Goal: Find specific page/section: Find specific page/section

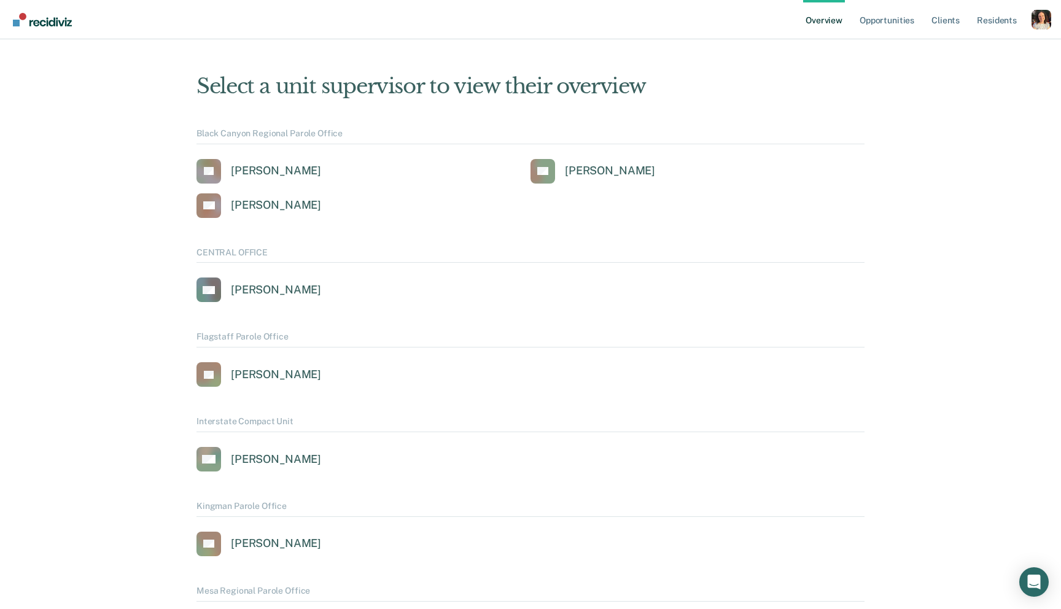
click at [1036, 21] on div "Profile dropdown button" at bounding box center [1041, 20] width 20 height 20
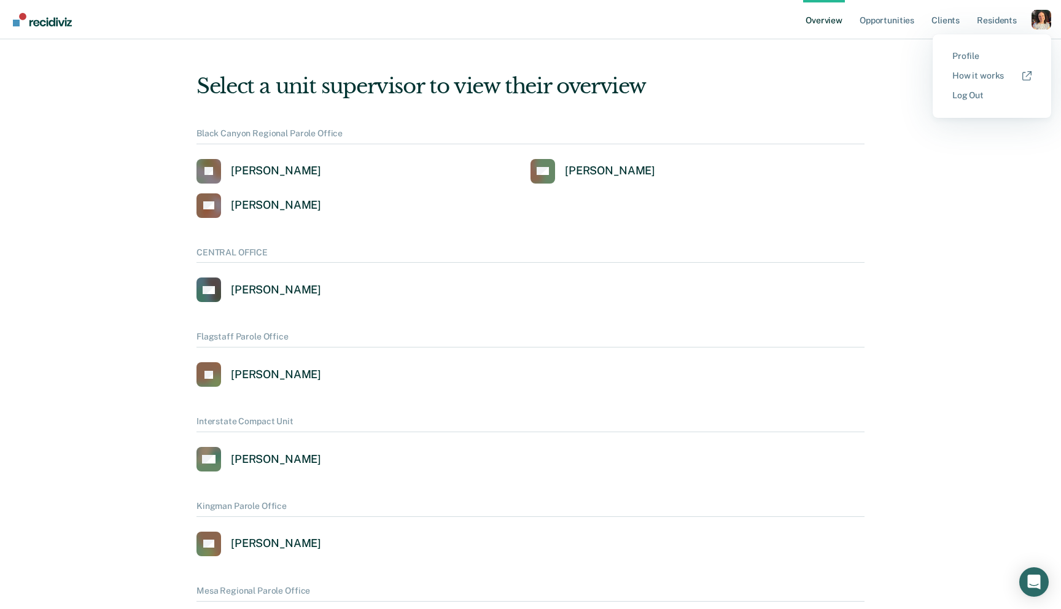
click at [972, 50] on button "Profile" at bounding box center [992, 57] width 118 height 20
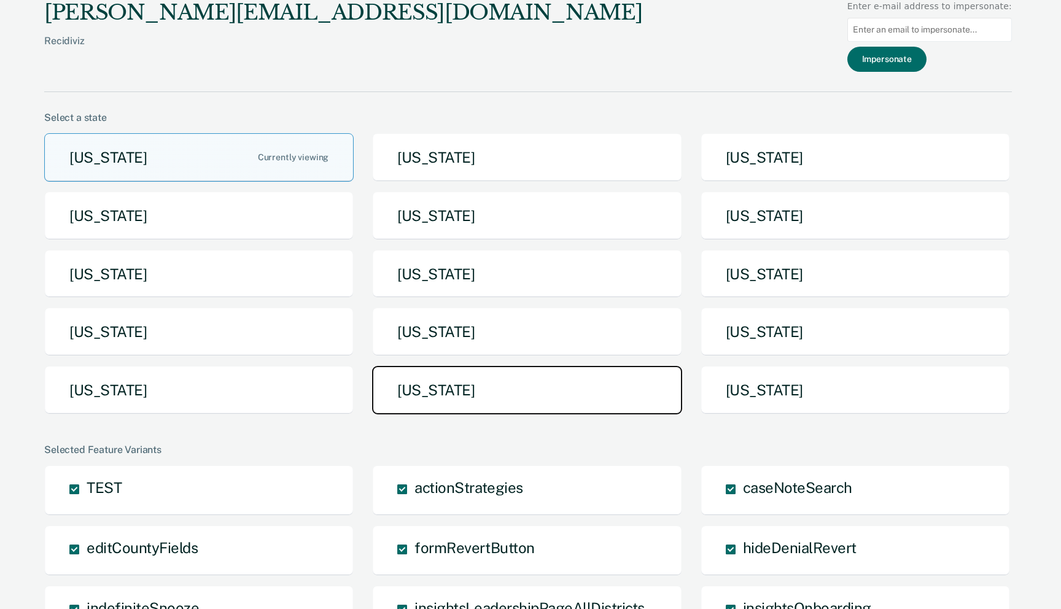
click at [524, 403] on button "[US_STATE]" at bounding box center [526, 390] width 309 height 49
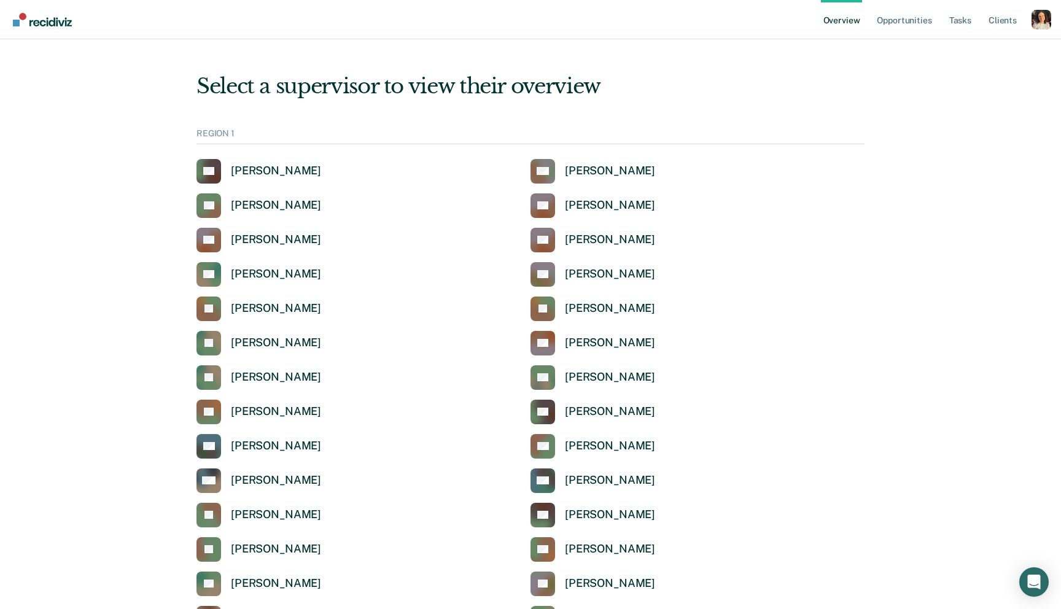
scroll to position [3815, 0]
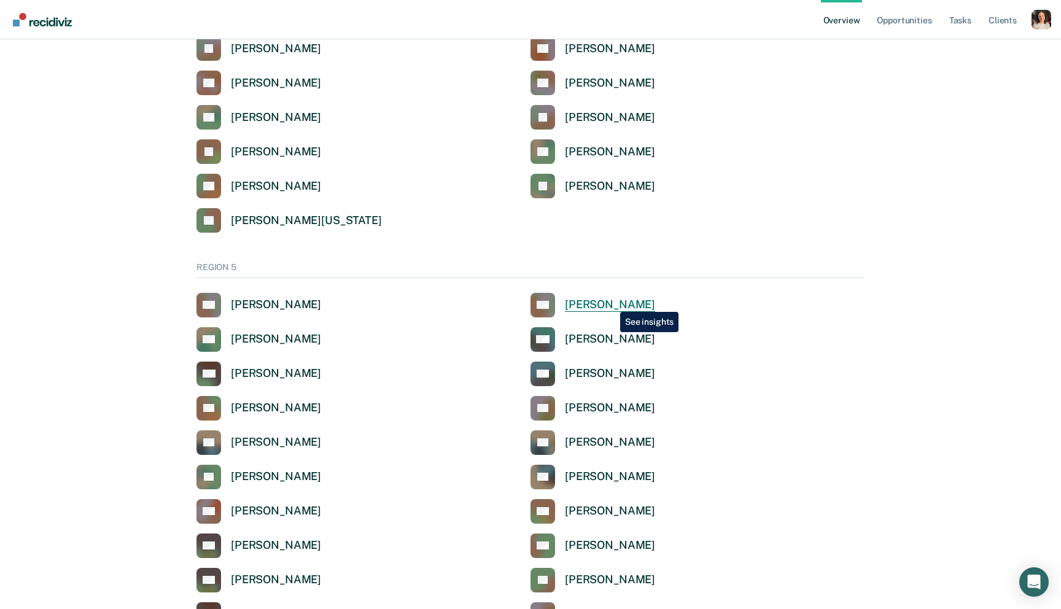
click at [611, 303] on div "[PERSON_NAME]" at bounding box center [610, 305] width 90 height 14
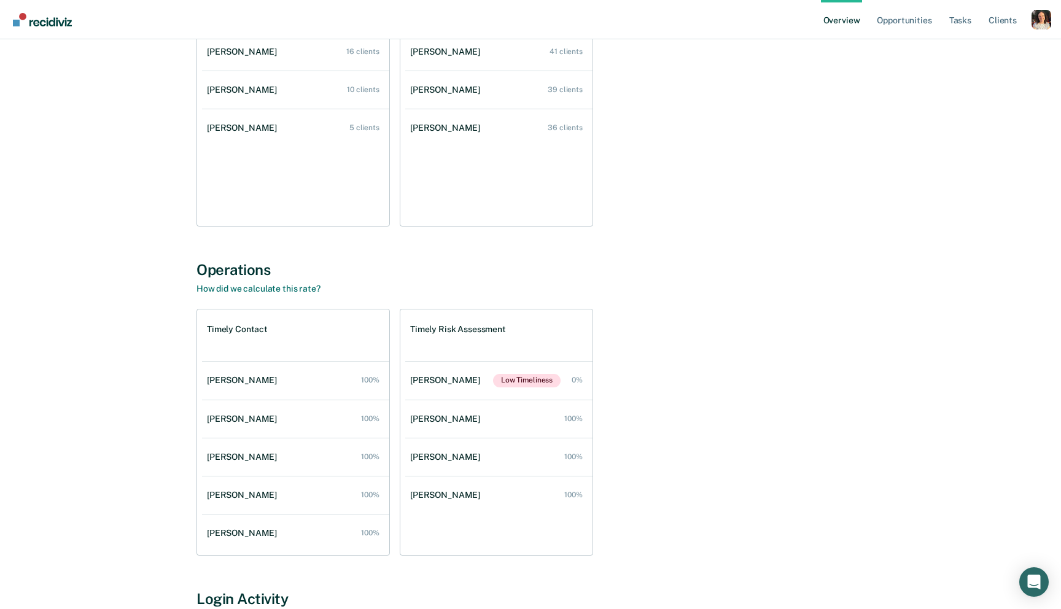
scroll to position [243, 0]
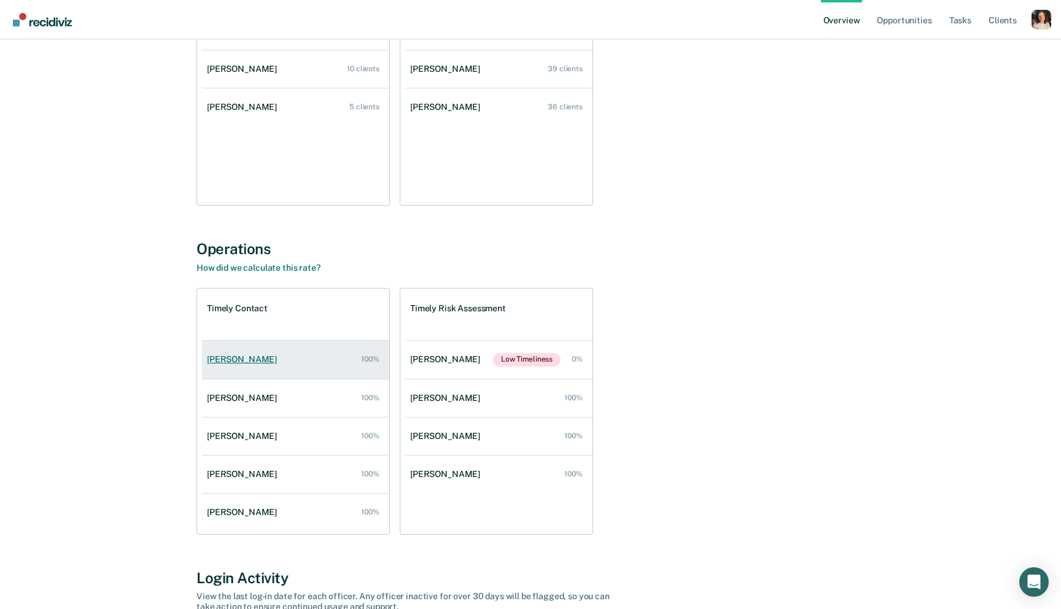
click at [254, 354] on div "[PERSON_NAME]" at bounding box center [244, 359] width 75 height 10
